Goal: Find specific page/section: Find specific page/section

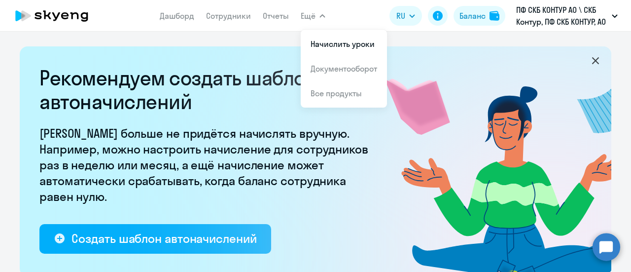
select select "10"
click at [216, 20] on link "Сотрудники" at bounding box center [228, 16] width 45 height 10
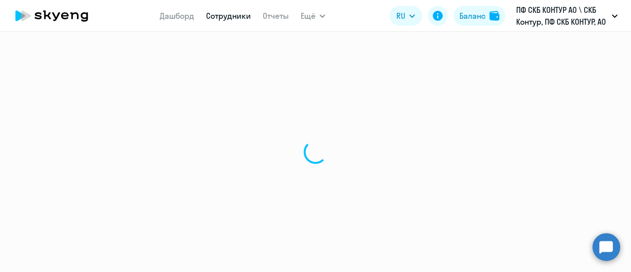
select select "30"
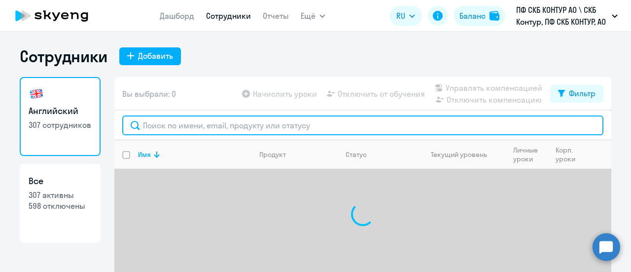
click at [214, 120] on input "text" at bounding box center [362, 125] width 481 height 20
paste input "54676"
type input "54676"
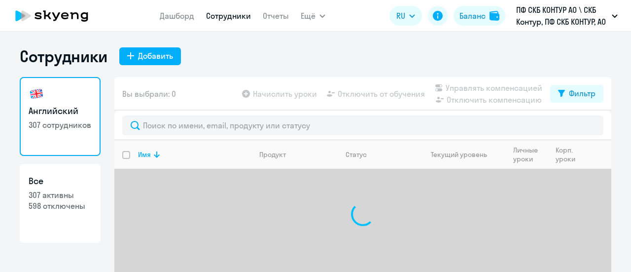
select select "30"
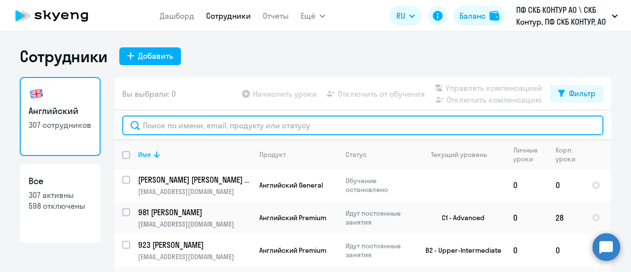
click at [185, 122] on input "text" at bounding box center [362, 125] width 481 height 20
paste input "54676"
type input "54676"
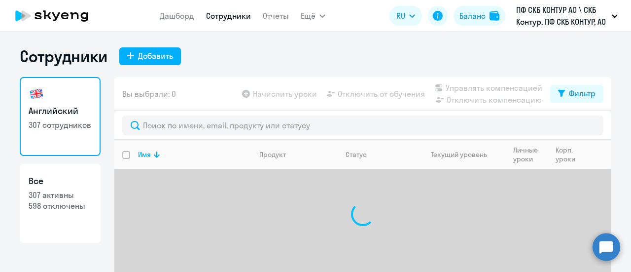
select select "30"
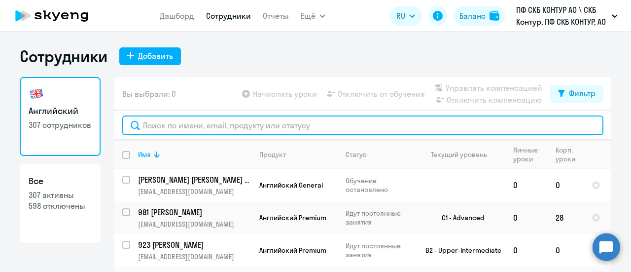
click at [279, 119] on input "text" at bounding box center [362, 125] width 481 height 20
paste input "54676"
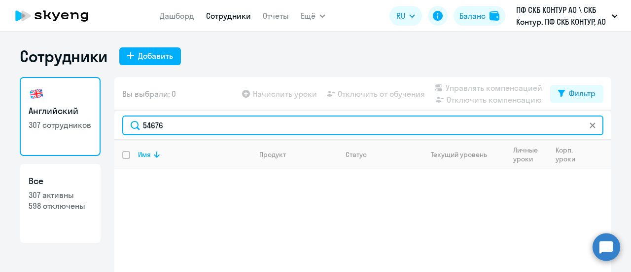
type input "54676"
